Goal: Task Accomplishment & Management: Use online tool/utility

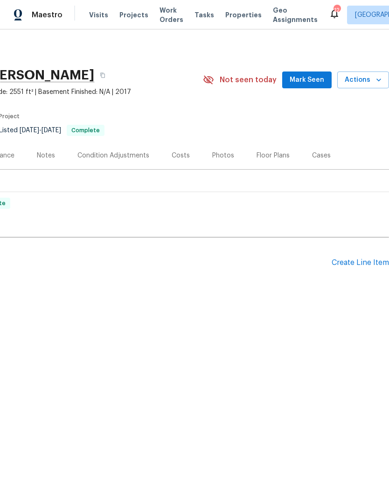
scroll to position [0, 138]
click at [346, 256] on div "Pending Line Items Create Line Item" at bounding box center [126, 262] width 528 height 43
click at [353, 260] on div "Create Line Item" at bounding box center [360, 262] width 57 height 9
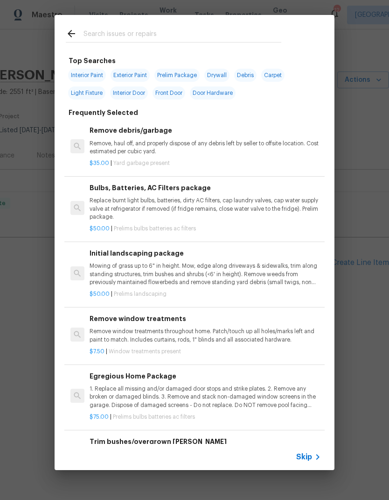
click at [248, 33] on input "text" at bounding box center [183, 35] width 198 height 14
click at [237, 151] on p "Remove, haul off, and properly dispose of any debris left by seller to offsite …" at bounding box center [206, 148] width 232 height 16
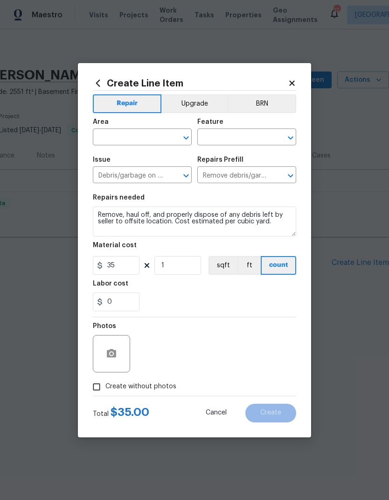
click at [237, 131] on div "Feature" at bounding box center [246, 125] width 99 height 12
click at [154, 131] on input "text" at bounding box center [129, 138] width 73 height 14
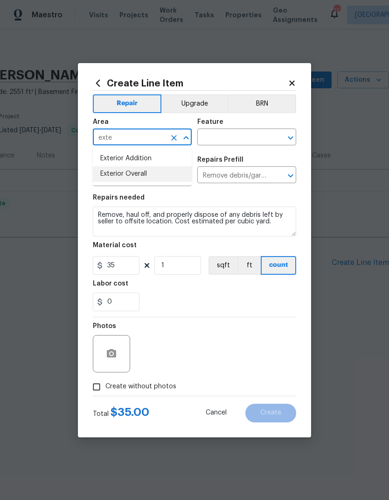
click at [166, 176] on li "Exterior Overall" at bounding box center [142, 173] width 99 height 15
type input "Exterior Overall"
click at [254, 132] on input "text" at bounding box center [233, 138] width 73 height 14
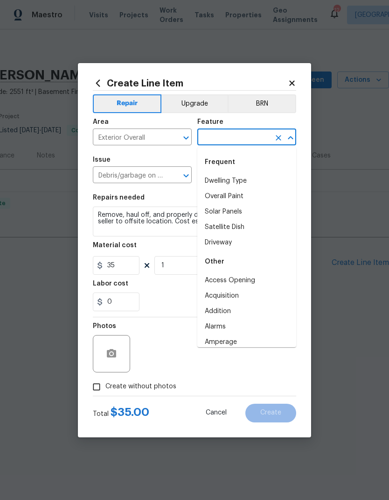
type input "f"
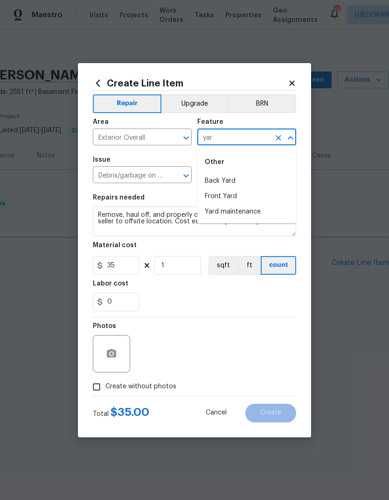
click at [253, 196] on li "Front Yard" at bounding box center [246, 196] width 99 height 15
type input "Front Yard"
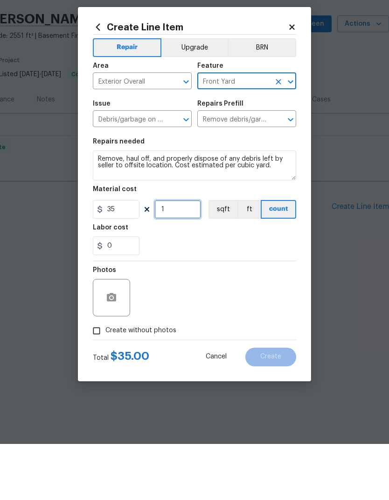
click at [177, 256] on input "1" at bounding box center [178, 265] width 47 height 19
type input "3"
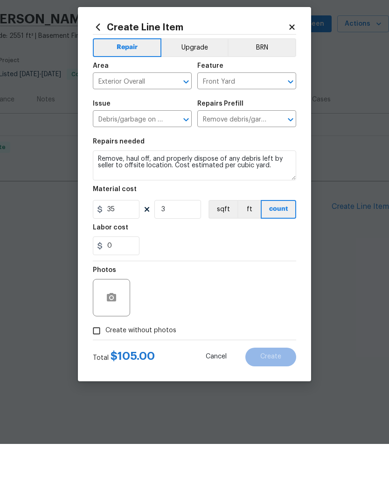
click at [256, 317] on div "Photos" at bounding box center [195, 347] width 204 height 61
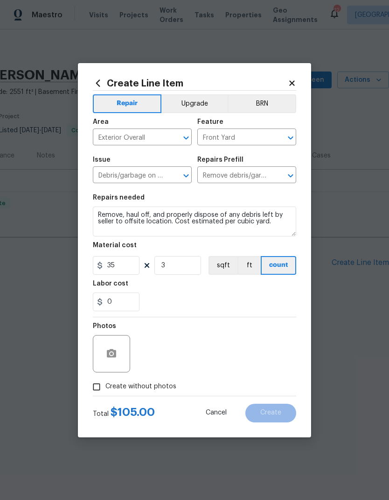
click at [99, 385] on input "Create without photos" at bounding box center [97, 387] width 18 height 18
checkbox input "true"
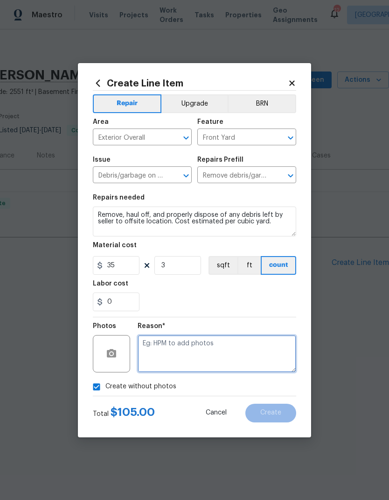
click at [232, 353] on textarea at bounding box center [217, 353] width 159 height 37
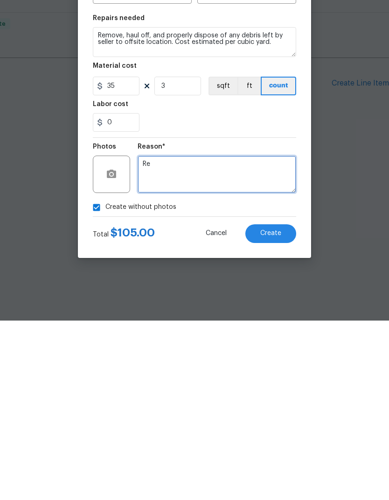
type textarea "R"
type textarea "Na"
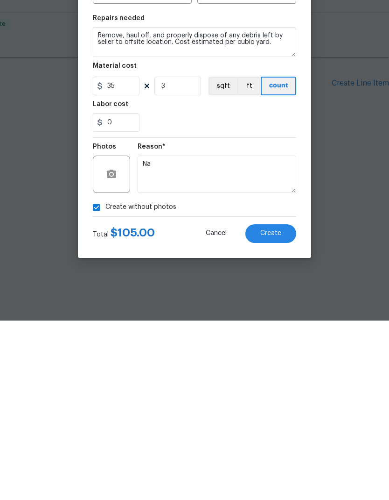
click at [249, 189] on section "Repairs needed Remove, haul off, and properly dispose of any debris left by sel…" at bounding box center [195, 253] width 204 height 128
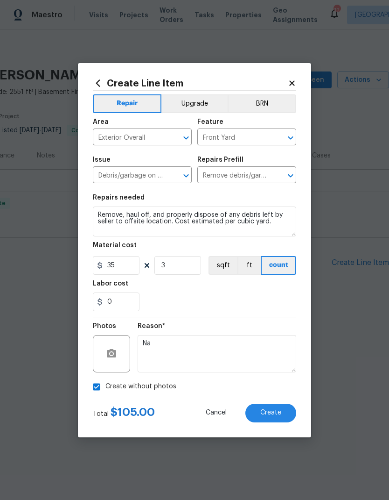
click at [284, 411] on button "Create" at bounding box center [271, 412] width 51 height 19
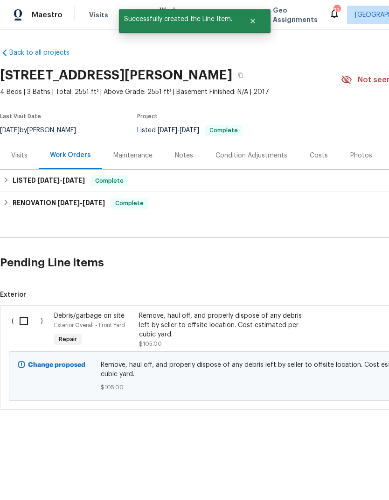
scroll to position [0, 0]
click at [26, 320] on input "checkbox" at bounding box center [27, 321] width 27 height 20
checkbox input "true"
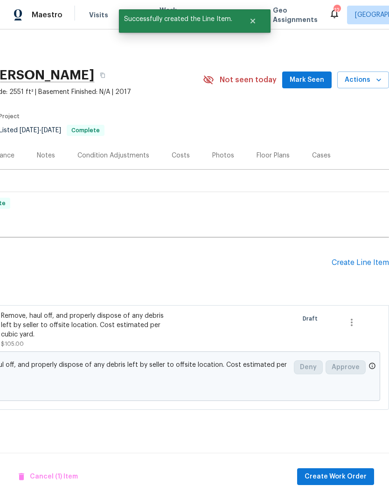
scroll to position [0, 138]
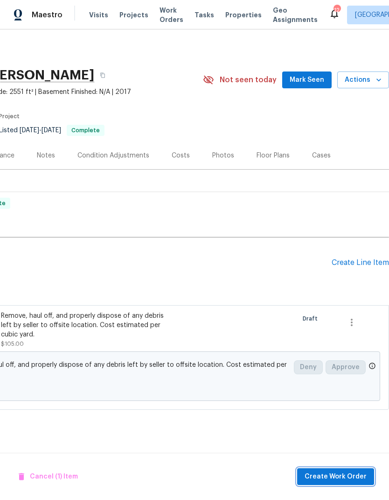
click at [324, 472] on span "Create Work Order" at bounding box center [336, 477] width 62 height 12
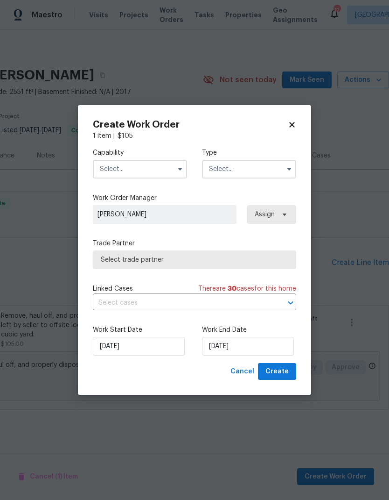
click at [151, 172] on input "text" at bounding box center [140, 169] width 94 height 19
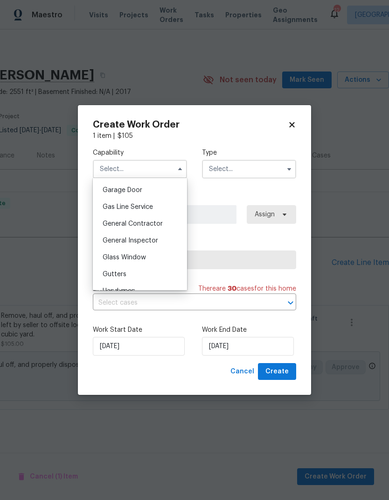
scroll to position [412, 0]
click at [168, 225] on div "General Contractor" at bounding box center [140, 222] width 90 height 17
type input "General Contractor"
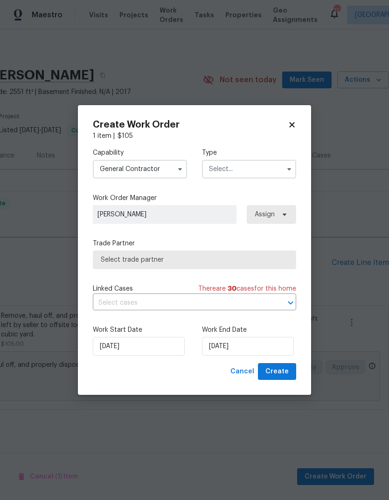
click at [242, 166] on input "text" at bounding box center [249, 169] width 94 height 19
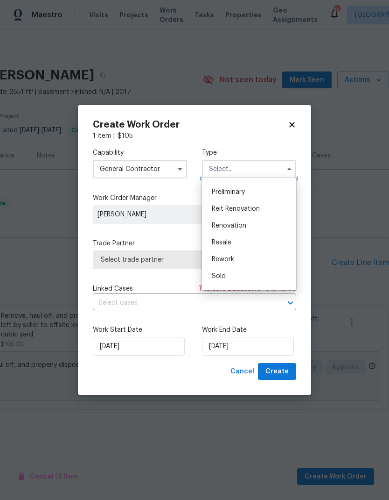
scroll to position [198, 0]
click at [247, 229] on div "Renovation" at bounding box center [250, 226] width 90 height 17
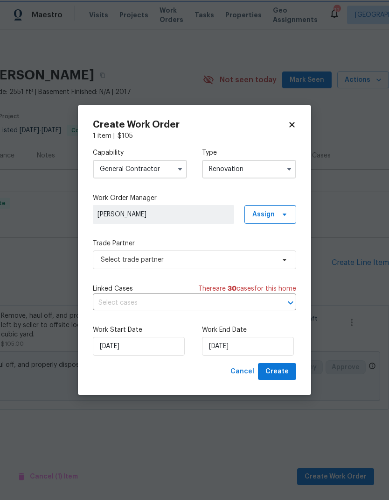
scroll to position [0, 0]
click at [256, 169] on input "Renovation" at bounding box center [249, 169] width 94 height 19
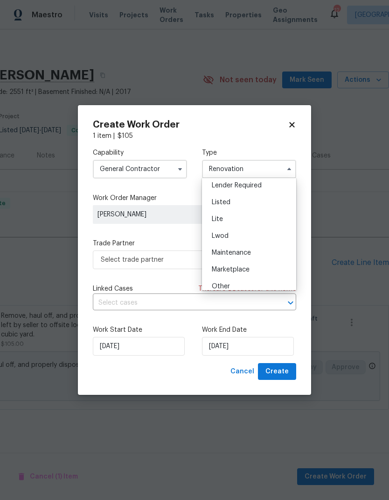
scroll to position [88, 0]
click at [257, 201] on div "Listed" at bounding box center [250, 201] width 90 height 17
type input "Listed"
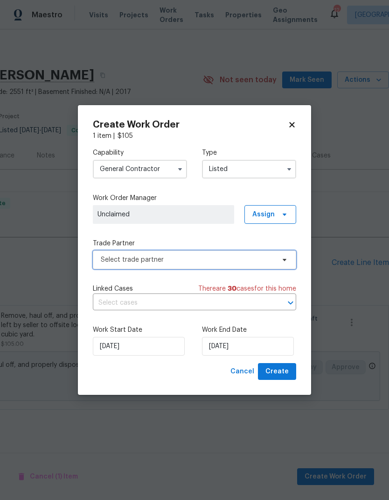
click at [226, 252] on span "Select trade partner" at bounding box center [195, 259] width 204 height 19
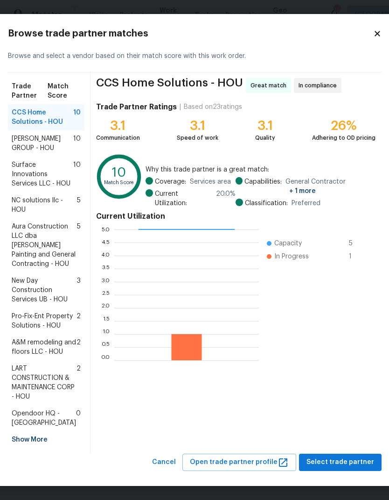
scroll to position [74, 0]
click at [331, 459] on span "Select trade partner" at bounding box center [341, 462] width 68 height 12
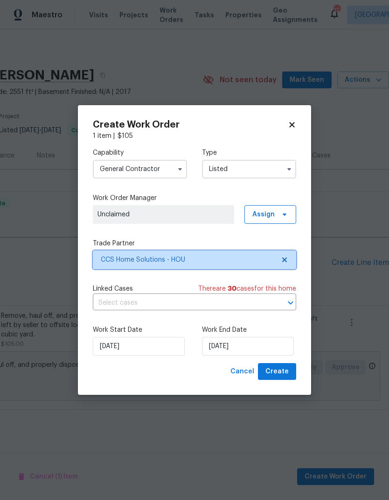
scroll to position [0, 0]
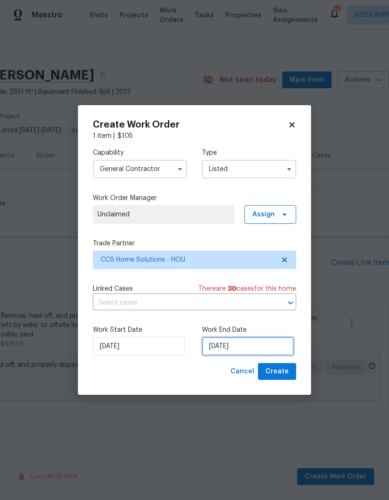
click at [265, 346] on input "[DATE]" at bounding box center [248, 346] width 92 height 19
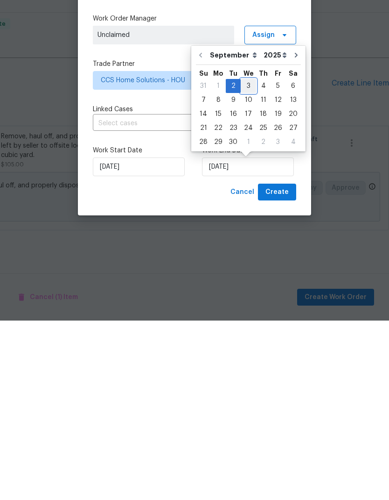
click at [246, 259] on div "3" at bounding box center [248, 265] width 15 height 13
type input "[DATE]"
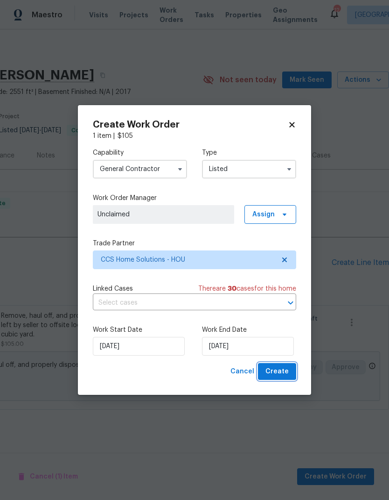
click at [285, 371] on span "Create" at bounding box center [277, 372] width 23 height 12
checkbox input "false"
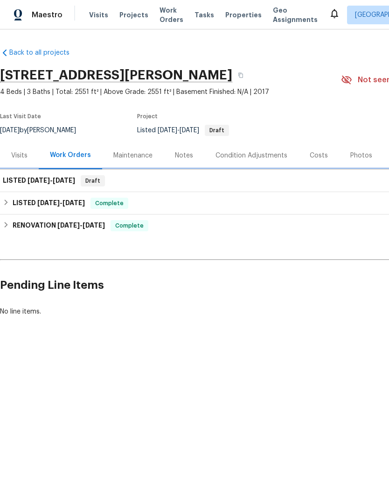
click at [221, 181] on div "LISTED [DATE] - [DATE] Draft" at bounding box center [264, 180] width 522 height 11
click at [42, 182] on span "[DATE]" at bounding box center [39, 180] width 22 height 7
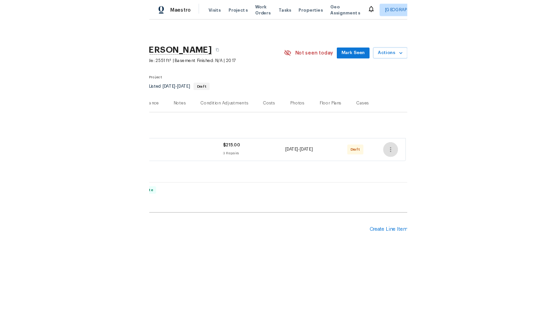
scroll to position [0, 138]
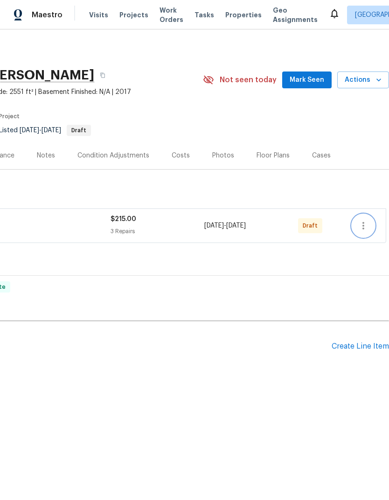
click at [368, 219] on button "button" at bounding box center [364, 225] width 22 height 22
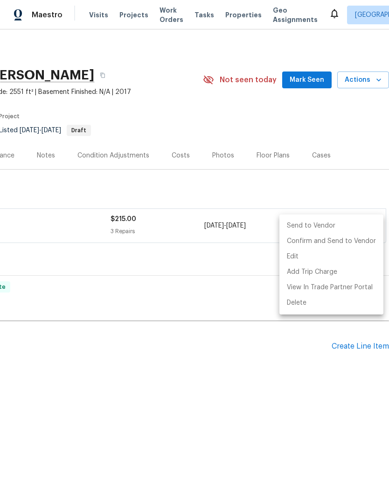
click at [331, 224] on li "Send to Vendor" at bounding box center [332, 225] width 104 height 15
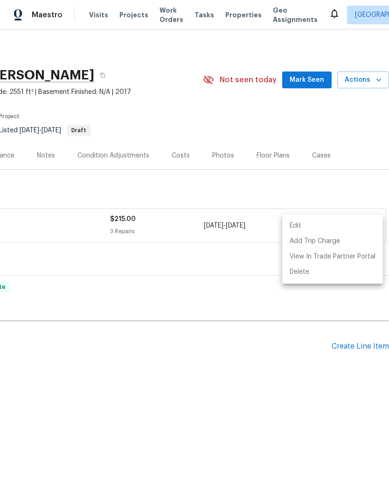
click at [305, 173] on div at bounding box center [194, 250] width 389 height 500
